Goal: Use online tool/utility: Utilize a website feature to perform a specific function

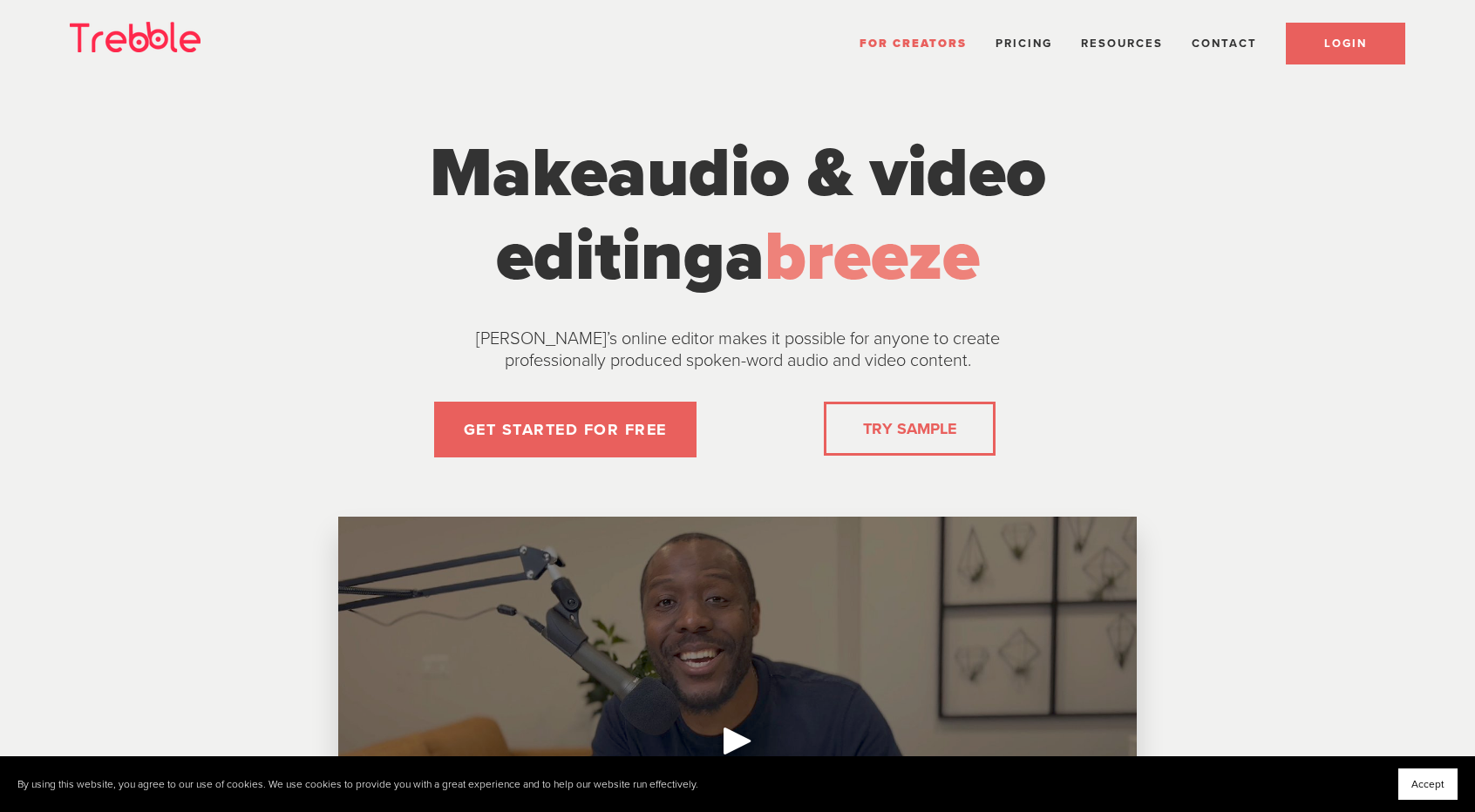
click at [1324, 44] on span "LOGIN" at bounding box center [1345, 43] width 42 height 14
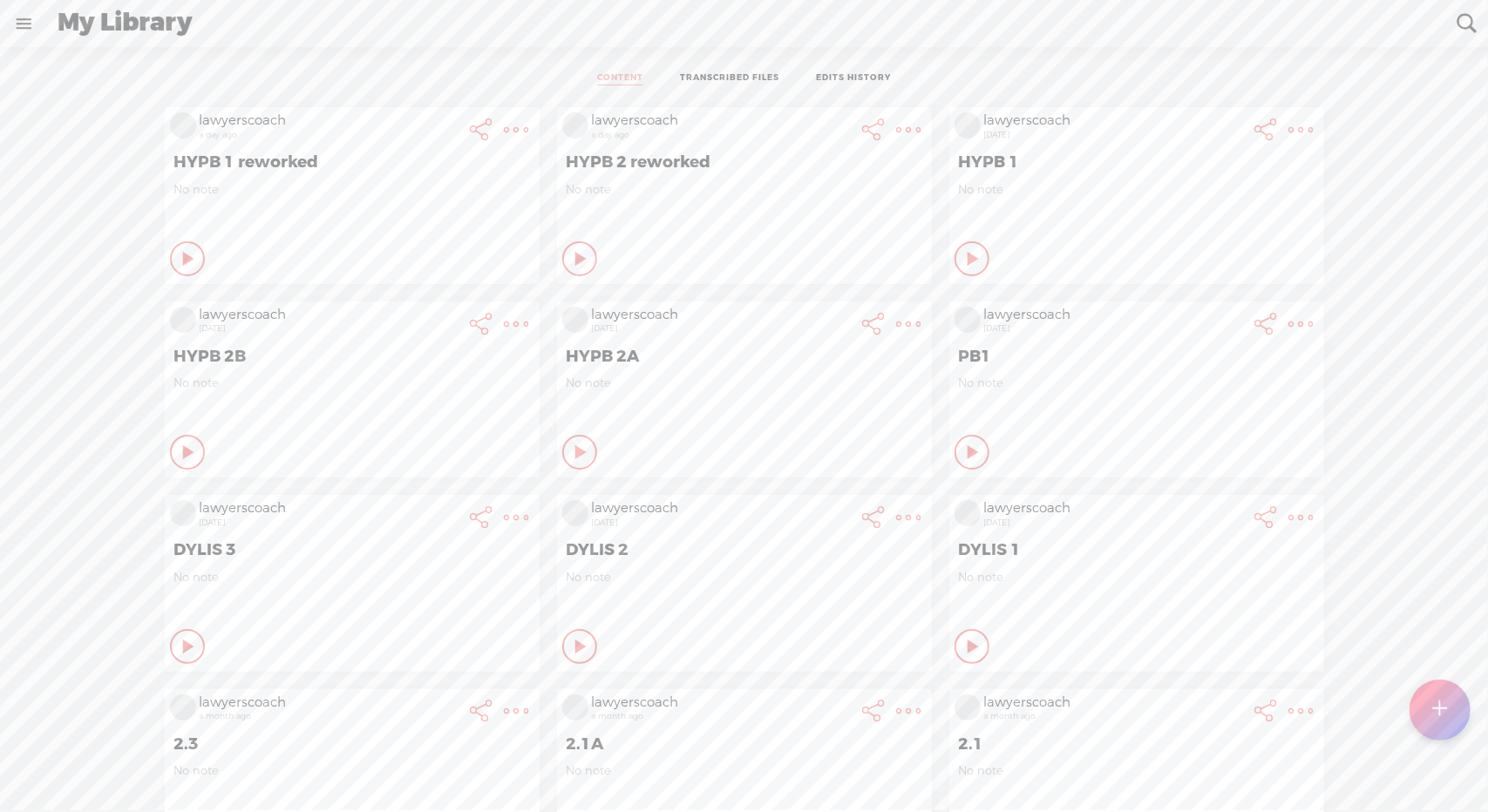
click at [1430, 709] on div at bounding box center [1439, 709] width 61 height 61
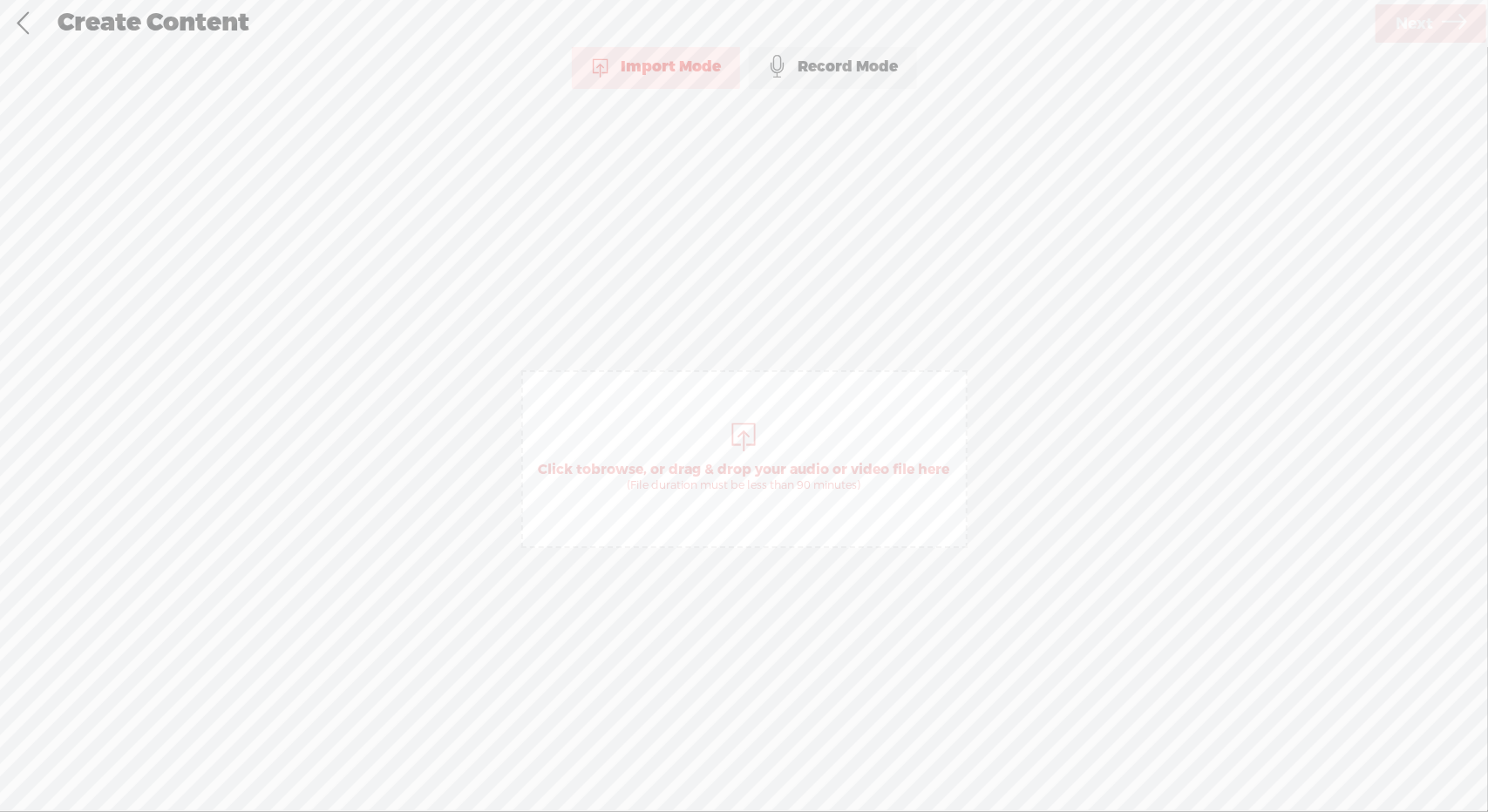
click at [705, 482] on div "(File duration must be less than 90 minutes)" at bounding box center [744, 486] width 411 height 14
click at [1415, 14] on span "Next" at bounding box center [1414, 24] width 37 height 44
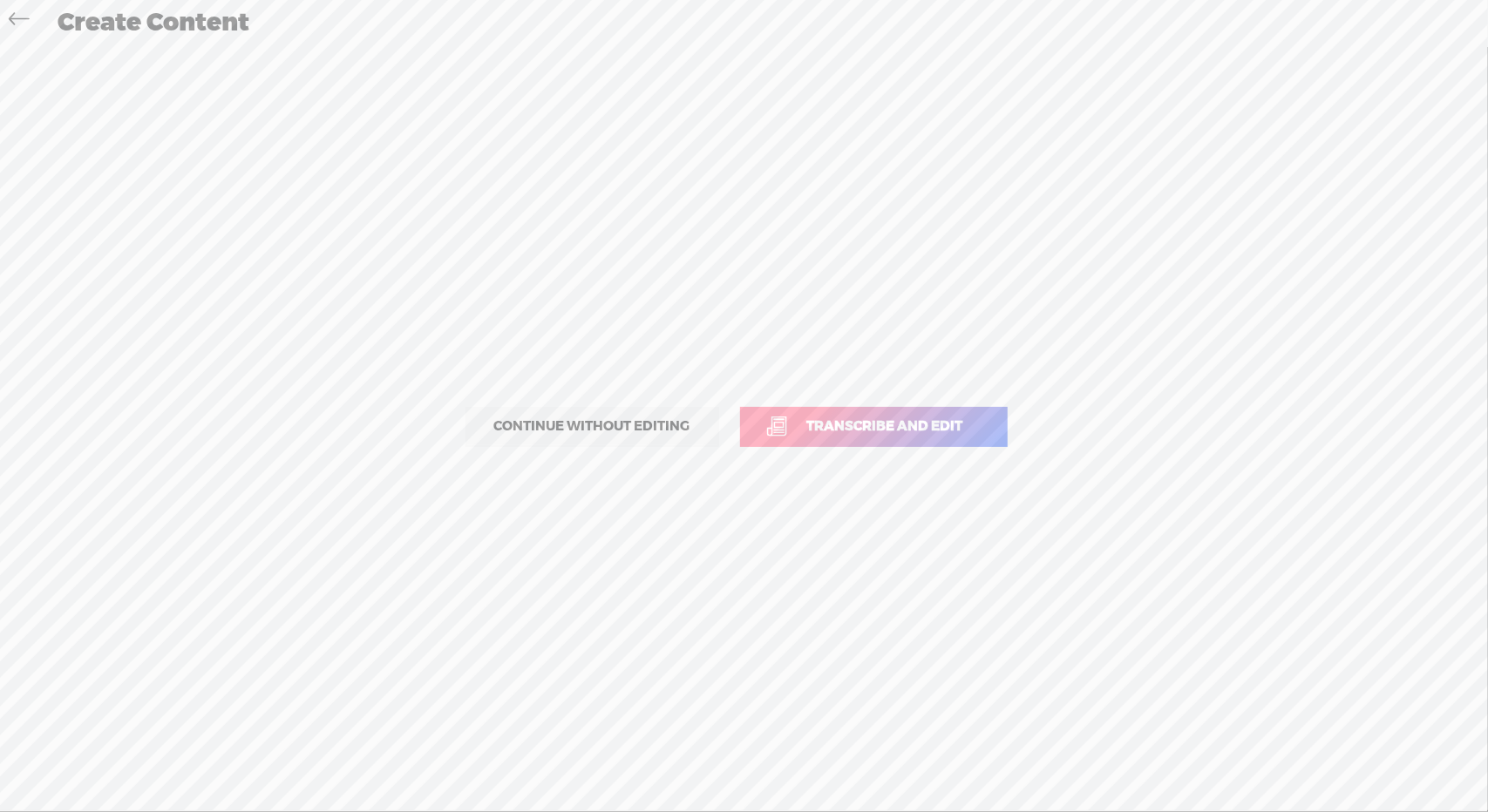
click at [934, 425] on span "Transcribe and edit" at bounding box center [886, 426] width 193 height 20
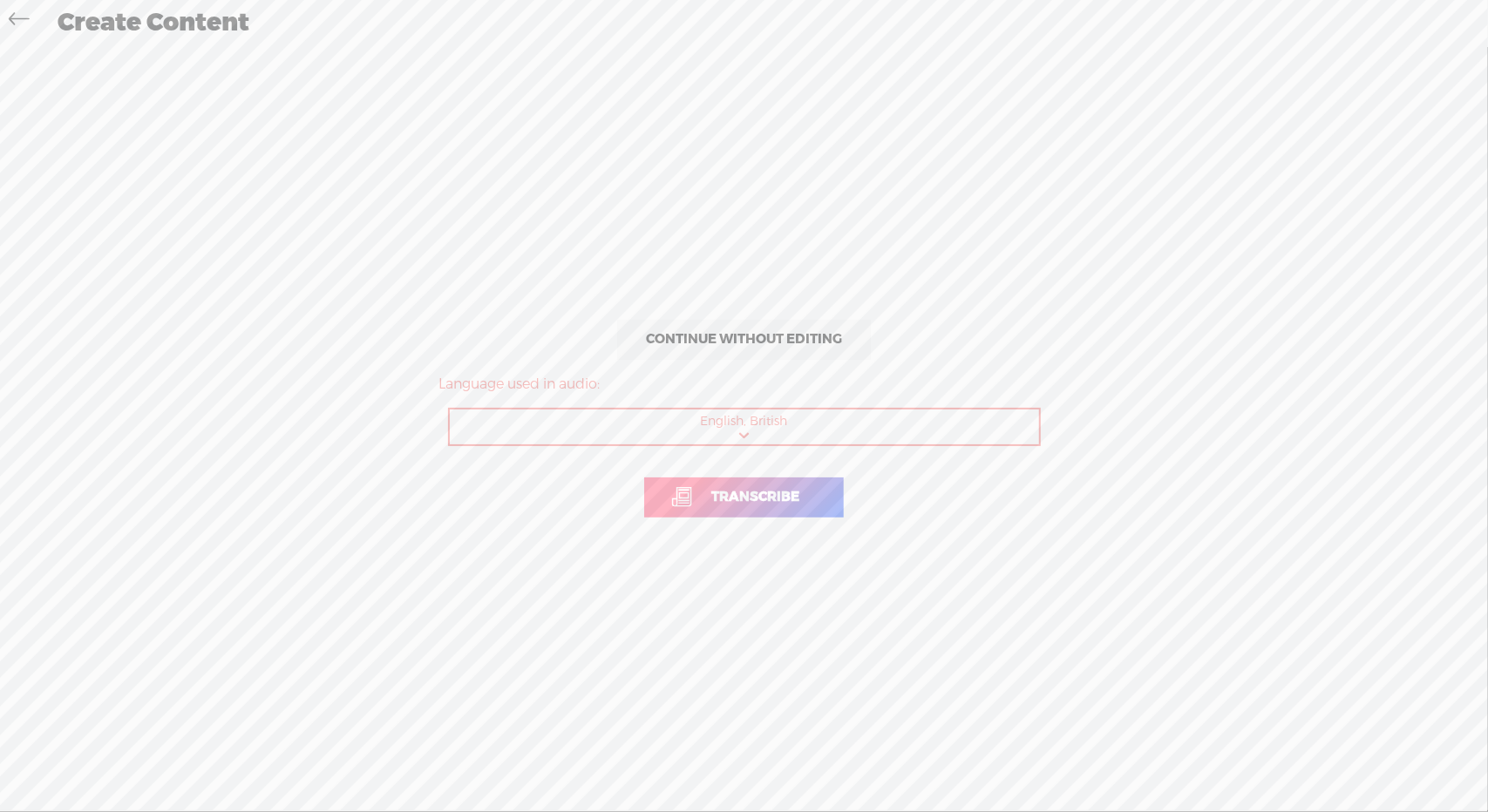
click at [776, 497] on span "Transcribe" at bounding box center [755, 497] width 125 height 20
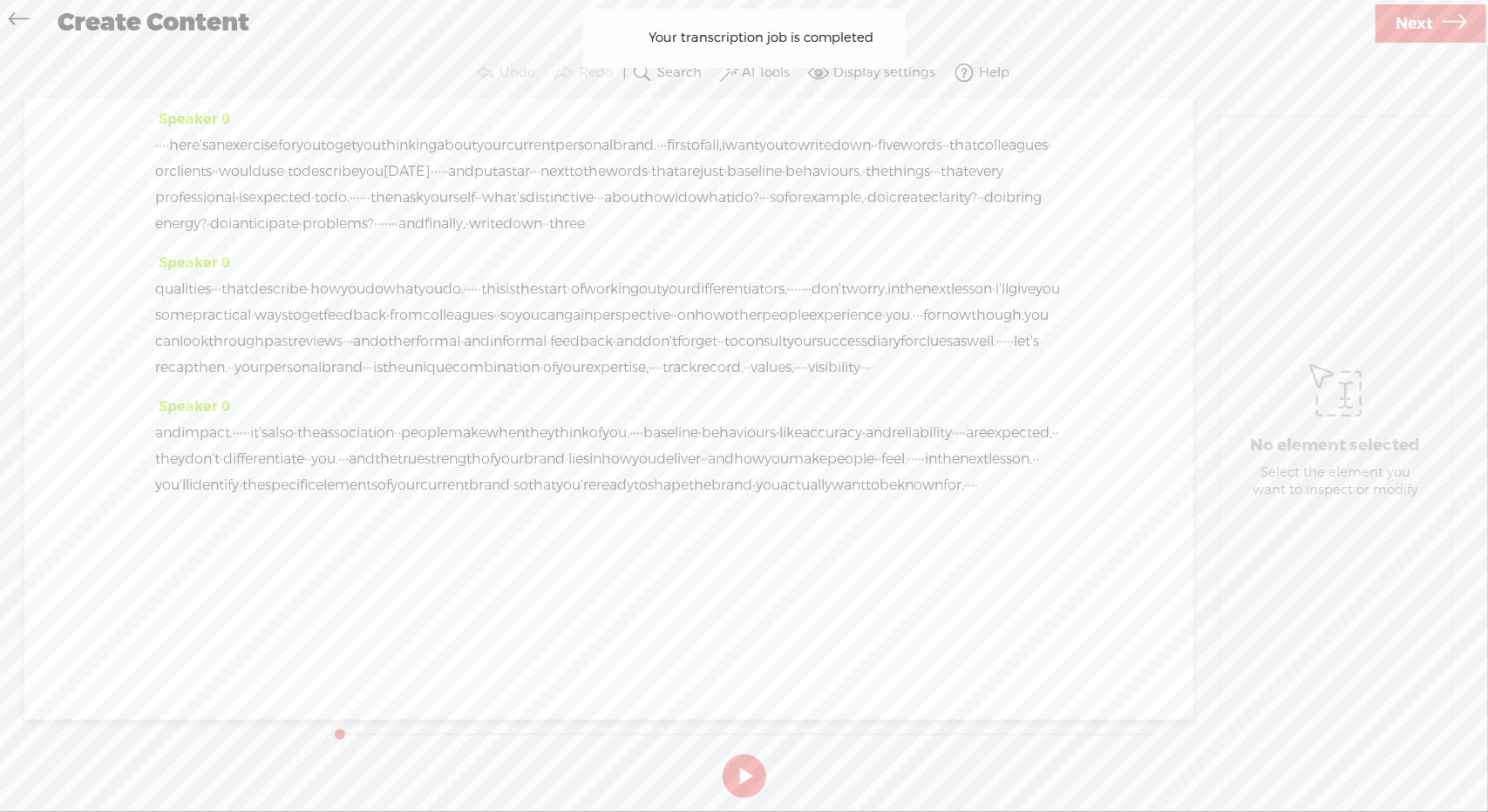
click at [756, 65] on div "Your transcription job is completed Your transcription job is completed" at bounding box center [744, 38] width 322 height 59
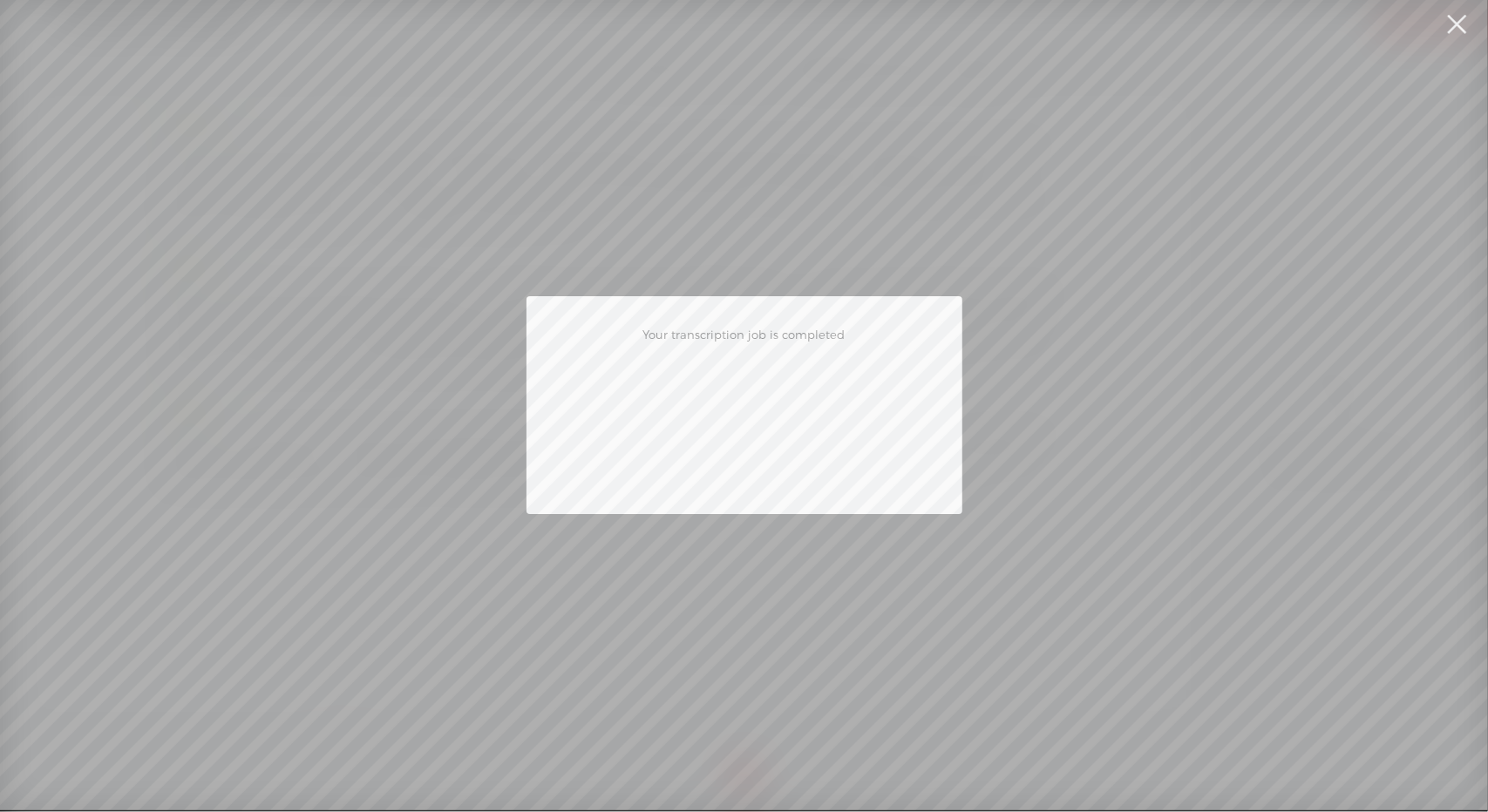
click at [795, 224] on div "Your transcription job is completed" at bounding box center [744, 405] width 1488 height 810
click at [1462, 23] on link at bounding box center [1456, 24] width 43 height 49
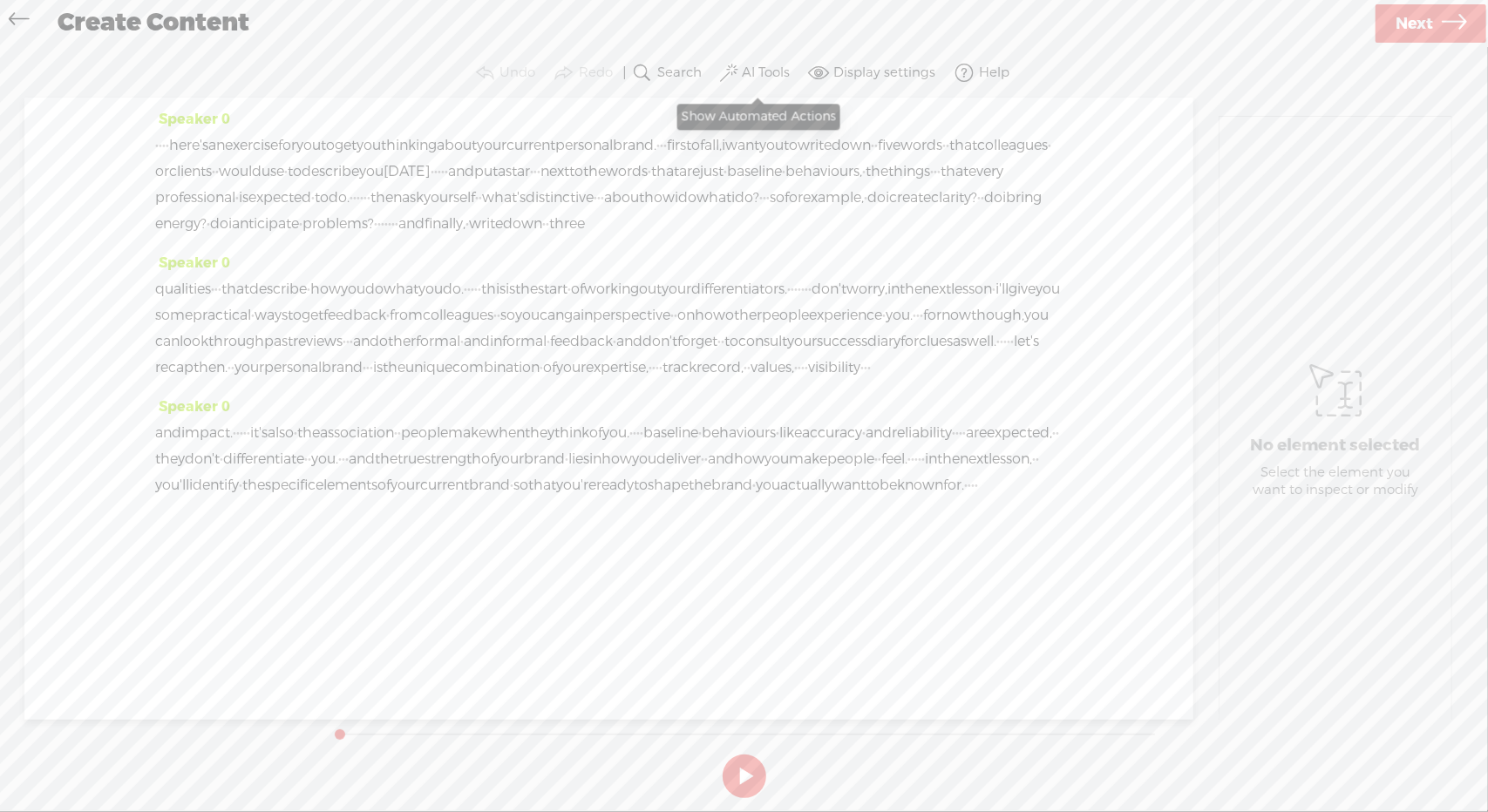
click at [763, 76] on label "AI Tools" at bounding box center [765, 73] width 48 height 18
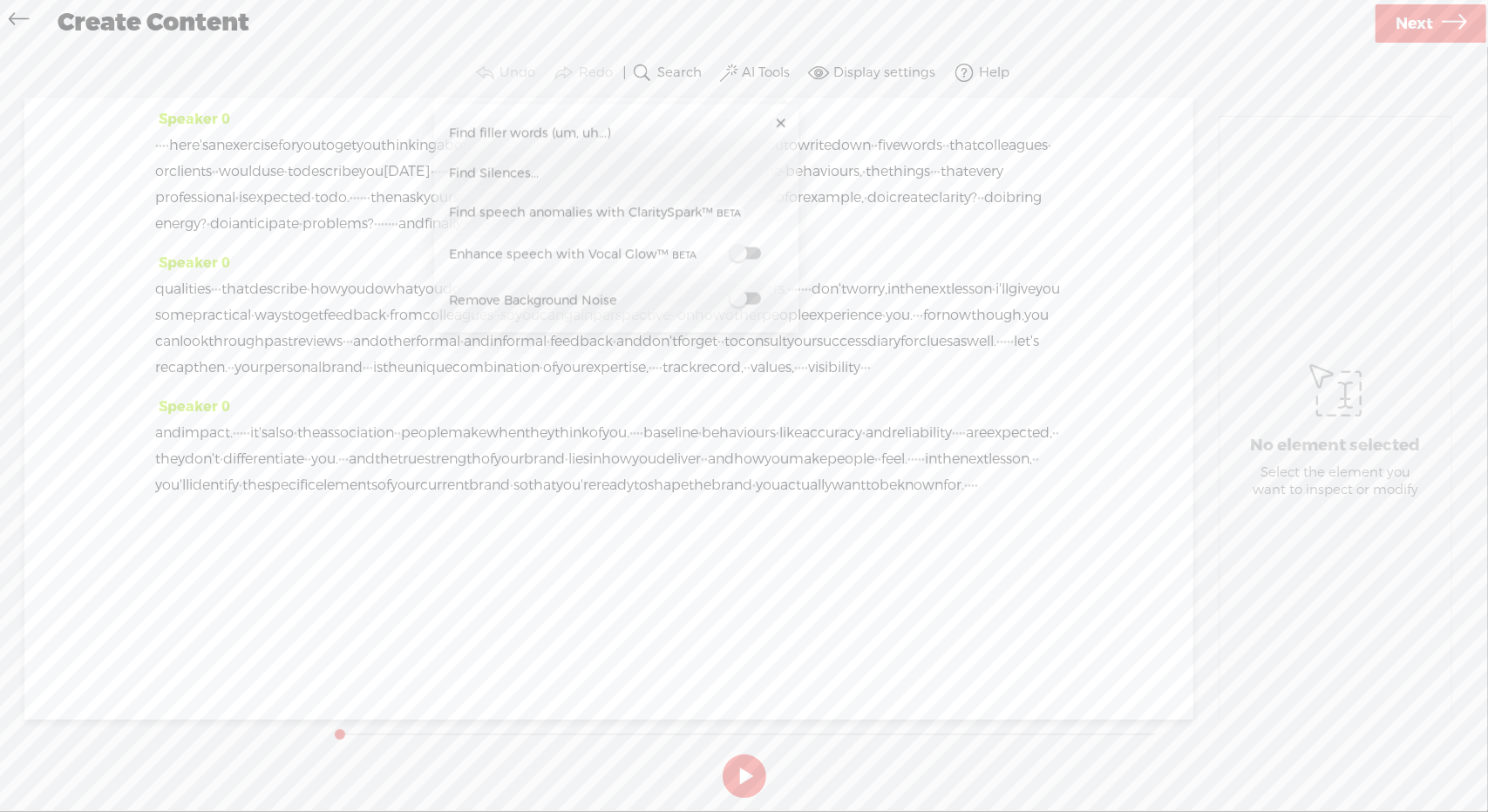
click at [531, 177] on span "Find Silences..." at bounding box center [493, 172] width 102 height 39
click at [880, 236] on button "Find" at bounding box center [934, 226] width 178 height 38
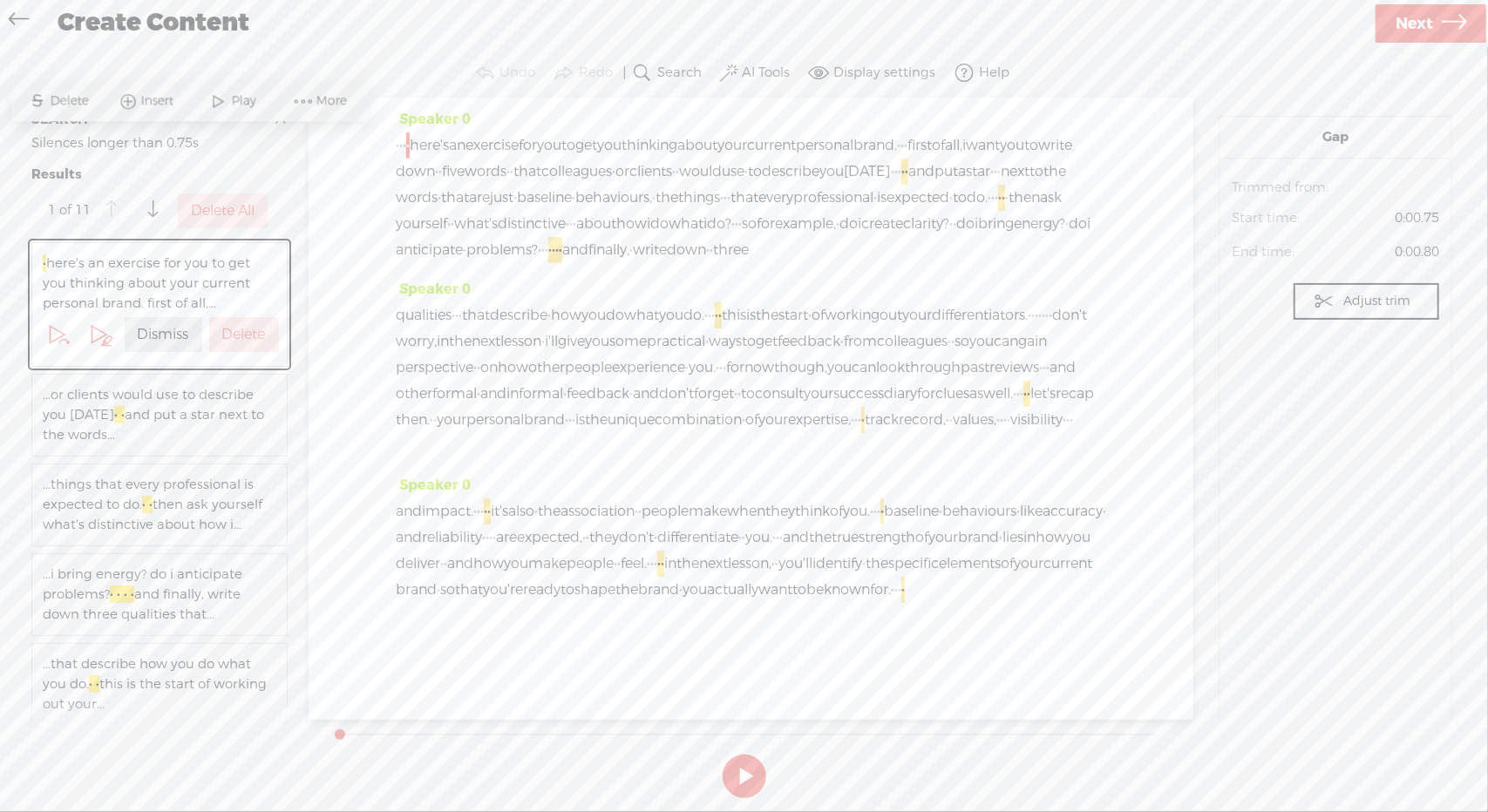
click at [209, 210] on label "Delete All" at bounding box center [223, 211] width 64 height 19
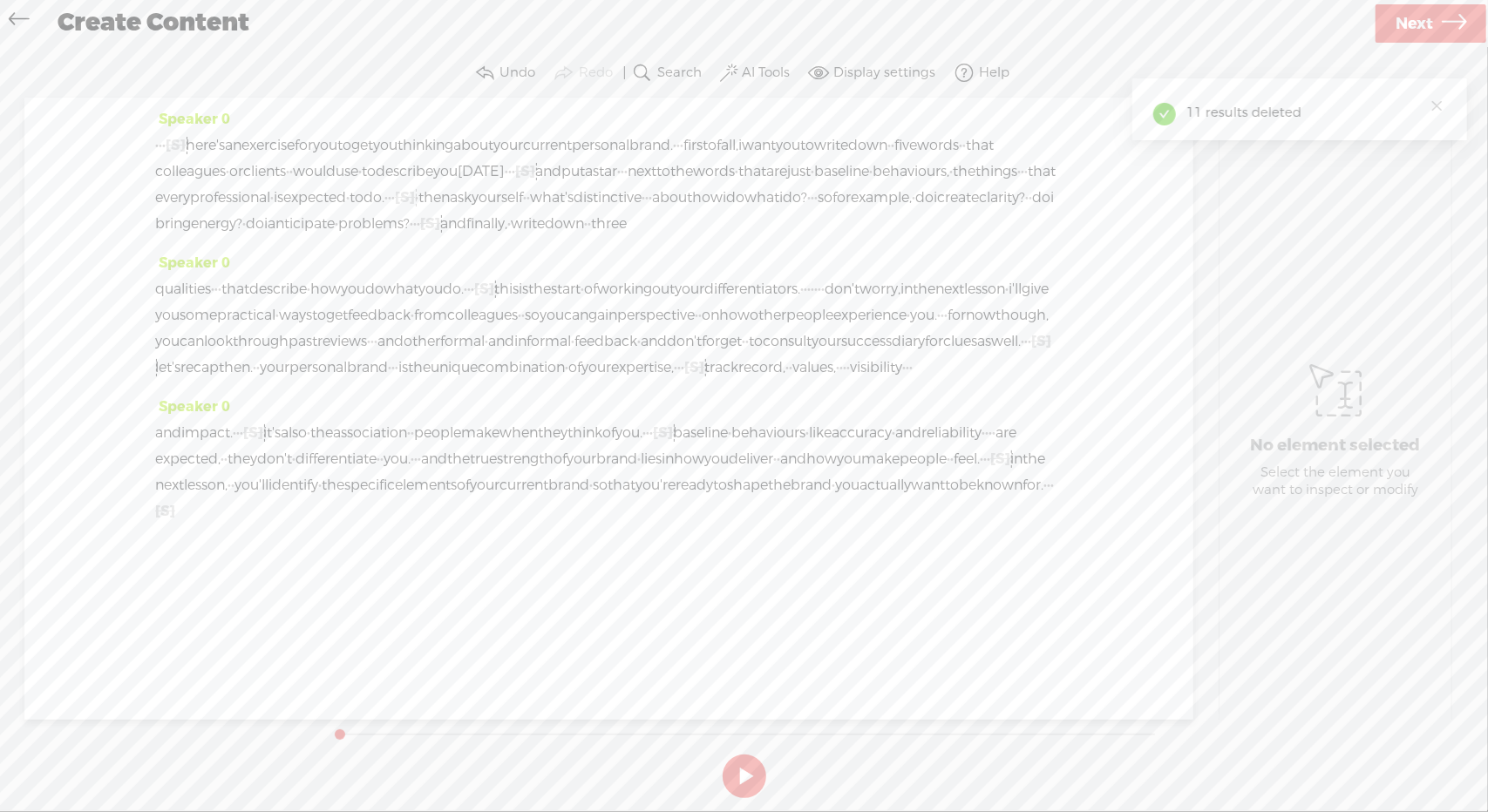
click at [1429, 27] on span "Next" at bounding box center [1414, 24] width 37 height 44
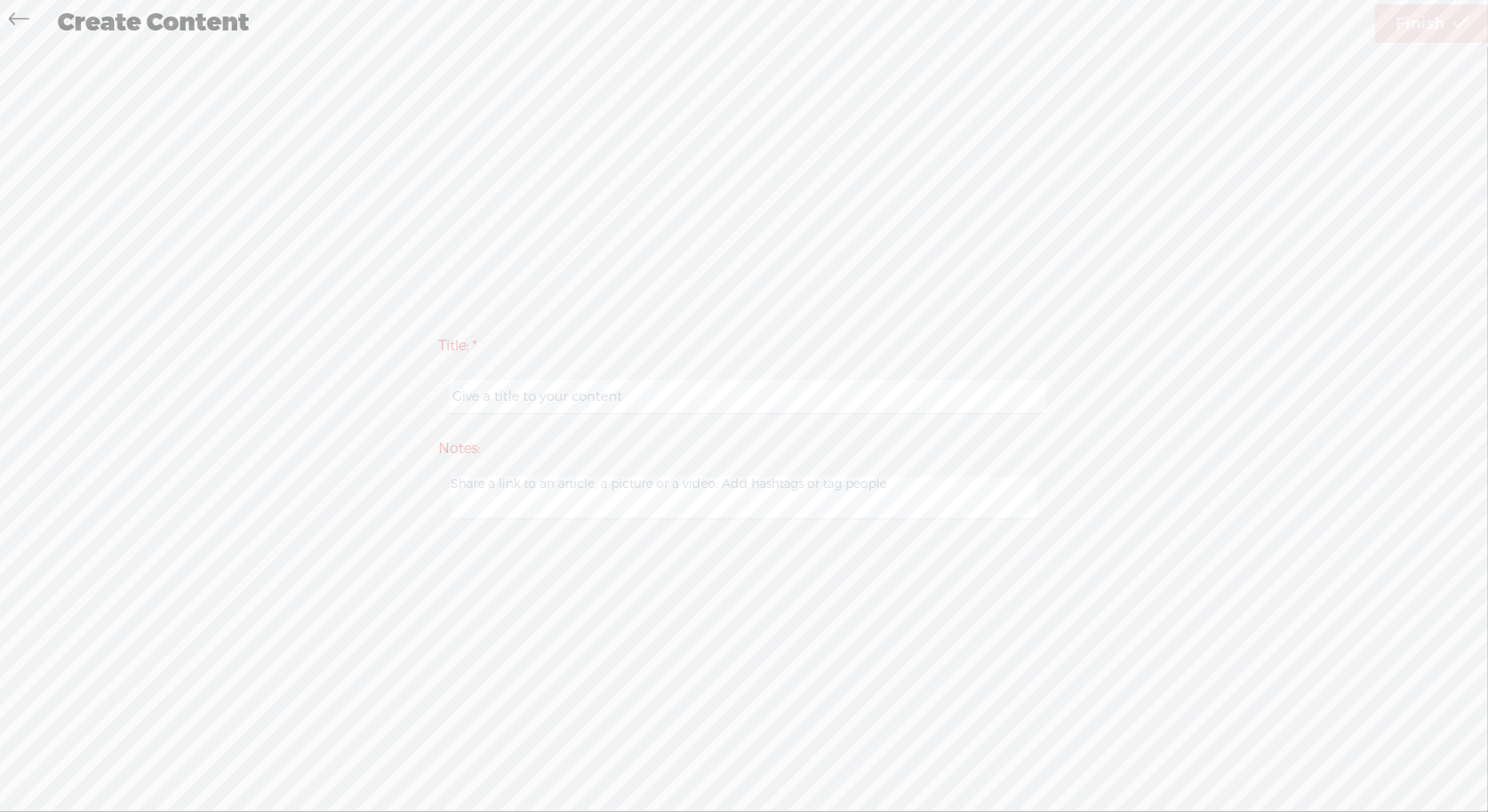
click at [725, 395] on input "text" at bounding box center [747, 396] width 597 height 34
type input "HYPB 1 (END)"
click at [1430, 24] on span "Finish" at bounding box center [1419, 24] width 49 height 44
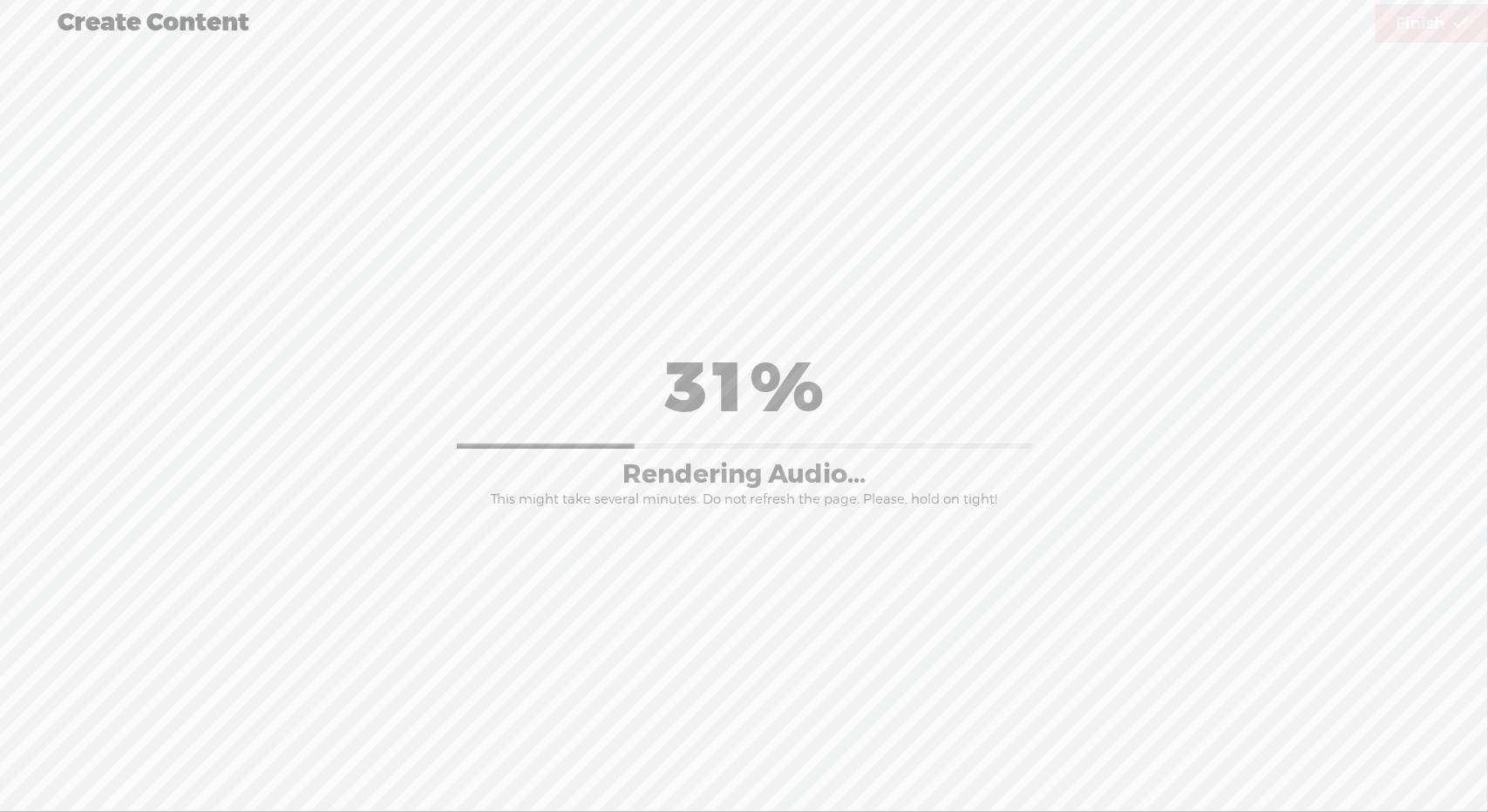
click at [724, 680] on div "Title: * HYPB 1 (END) Notes: Save as a draft content Publish: Warning: Narratio…" at bounding box center [744, 426] width 1453 height 762
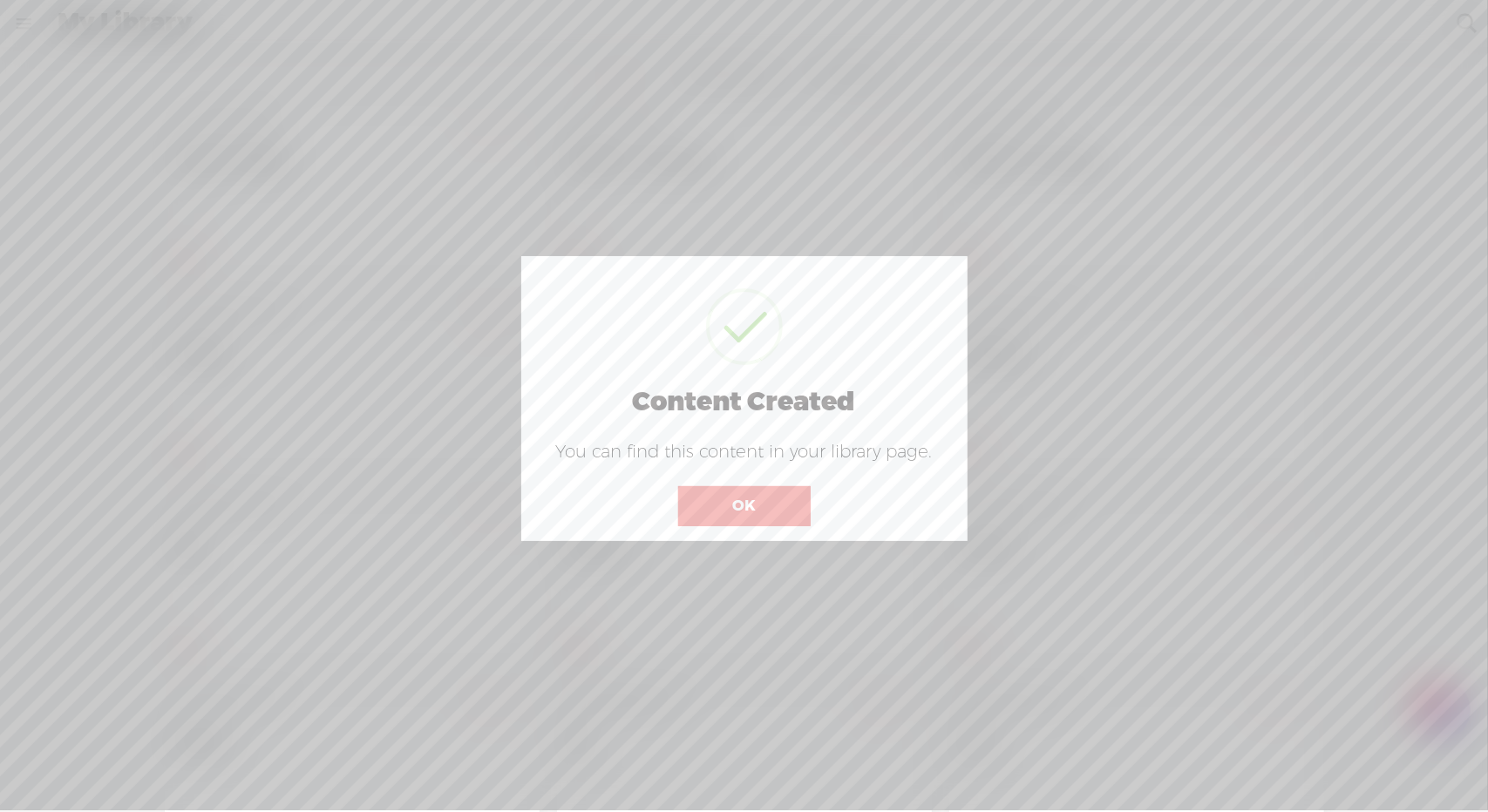
click at [781, 496] on button "OK" at bounding box center [744, 506] width 133 height 40
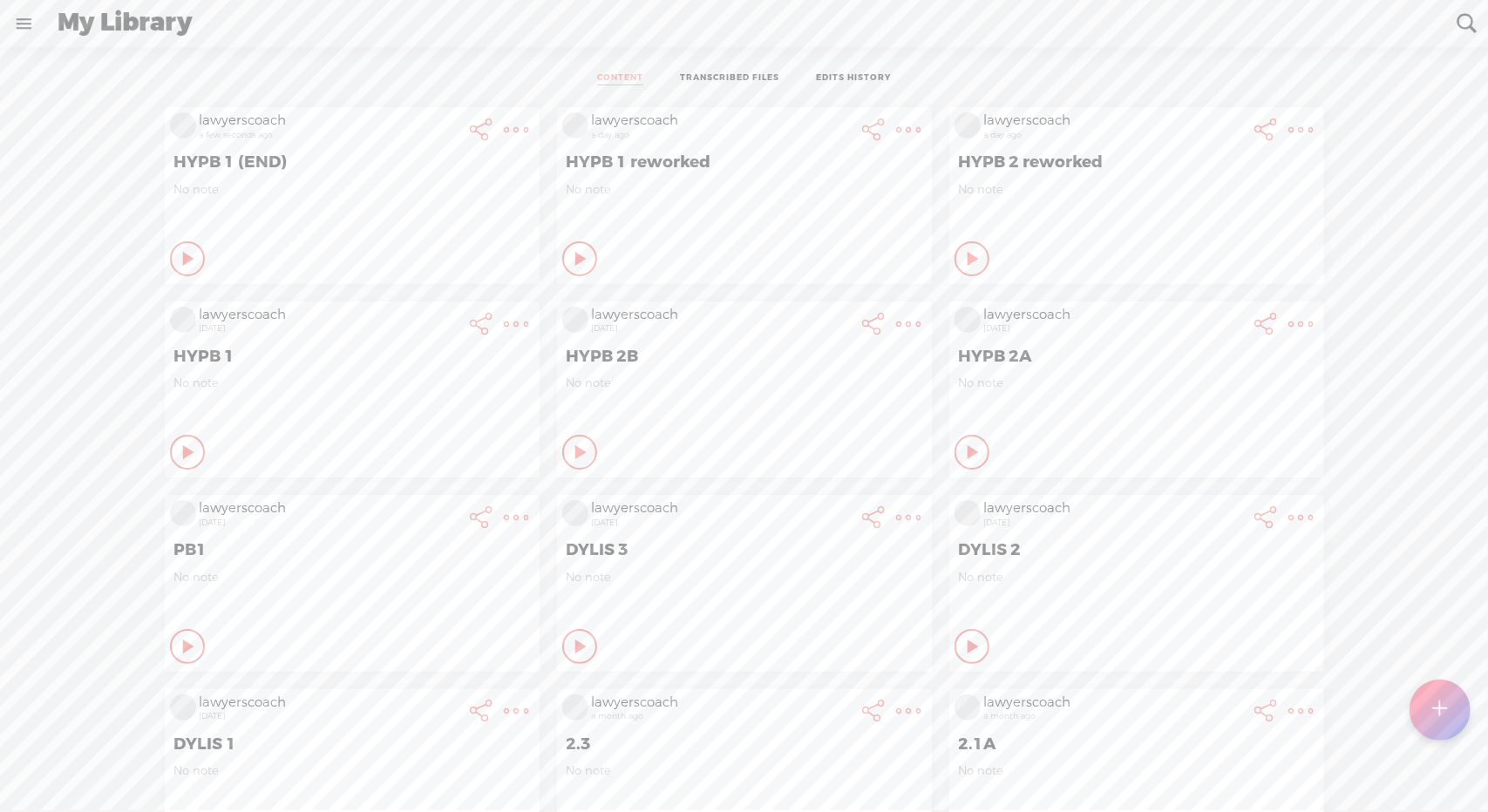
click at [504, 121] on t at bounding box center [517, 130] width 25 height 25
click at [382, 304] on link "Download Audio" at bounding box center [409, 308] width 197 height 40
click at [223, 281] on span "Download .mp3 file" at bounding box center [203, 288] width 153 height 39
